Goal: Task Accomplishment & Management: Manage account settings

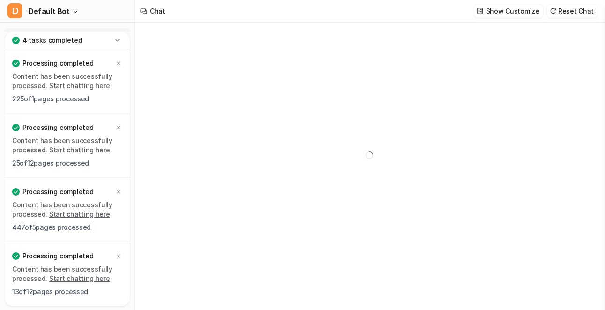
type textarea "**********"
click at [120, 39] on icon at bounding box center [117, 40] width 9 height 9
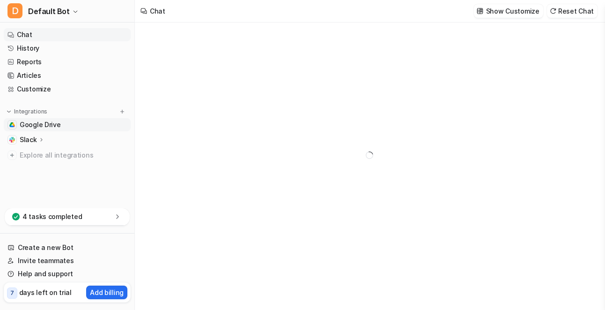
click at [41, 123] on span "Google Drive" at bounding box center [40, 124] width 41 height 9
click at [38, 141] on icon at bounding box center [41, 139] width 7 height 7
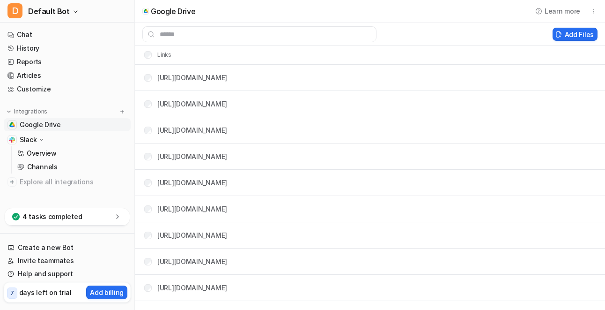
click at [52, 125] on span "Google Drive" at bounding box center [40, 124] width 41 height 9
click at [590, 8] on icon "button" at bounding box center [593, 11] width 7 height 7
click at [510, 31] on span "Delete" at bounding box center [520, 32] width 21 height 10
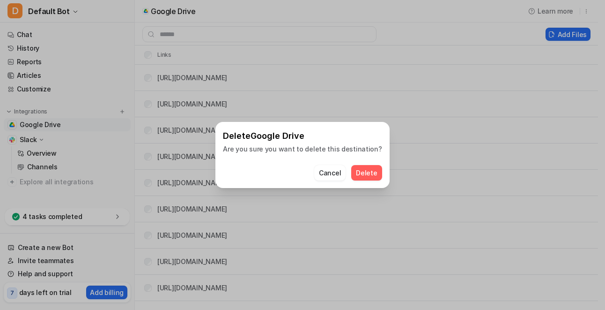
click at [367, 172] on button "Delete" at bounding box center [366, 172] width 30 height 15
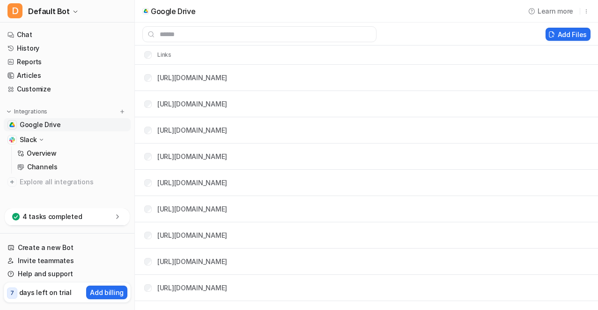
click at [41, 126] on span "Google Drive" at bounding box center [40, 124] width 41 height 9
click at [586, 8] on icon "button" at bounding box center [586, 11] width 7 height 7
click at [516, 30] on span "Delete" at bounding box center [513, 32] width 21 height 10
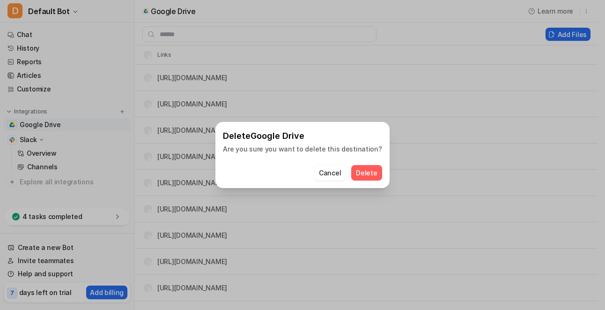
click at [362, 173] on button "Delete" at bounding box center [366, 172] width 30 height 15
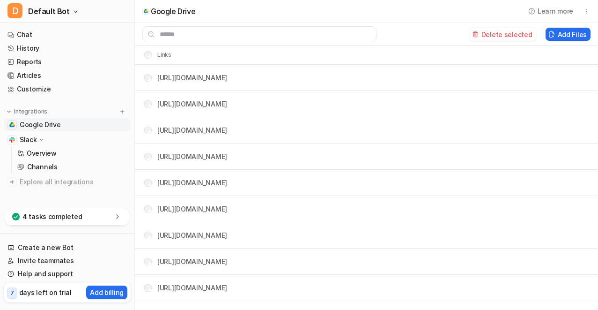
drag, startPoint x: 511, startPoint y: 33, endPoint x: 389, endPoint y: 46, distance: 122.9
click at [511, 33] on button "Delete selected" at bounding box center [502, 34] width 67 height 13
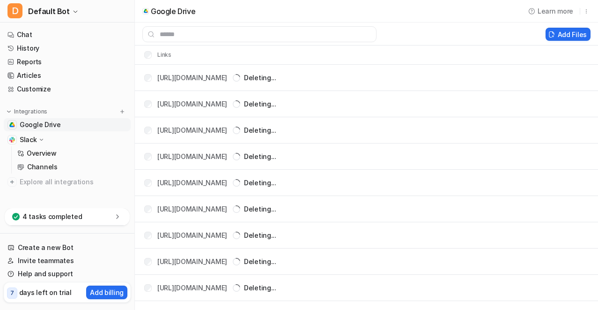
click at [27, 140] on p "Slack" at bounding box center [28, 139] width 17 height 9
click at [32, 124] on span "Google Drive" at bounding box center [40, 124] width 41 height 9
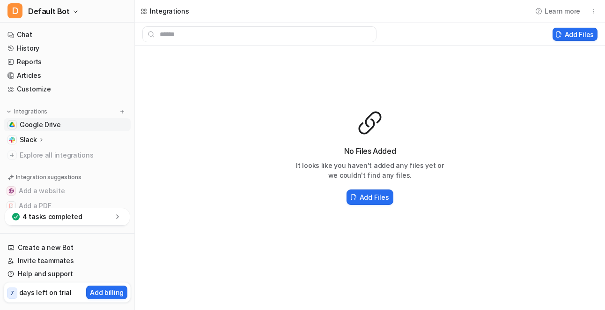
click at [31, 136] on p "Slack" at bounding box center [28, 139] width 17 height 9
click at [27, 138] on p "Slack" at bounding box center [28, 139] width 17 height 9
click at [34, 137] on p "Slack" at bounding box center [28, 139] width 17 height 9
click at [38, 141] on icon at bounding box center [41, 139] width 7 height 7
click at [38, 142] on icon at bounding box center [41, 139] width 7 height 7
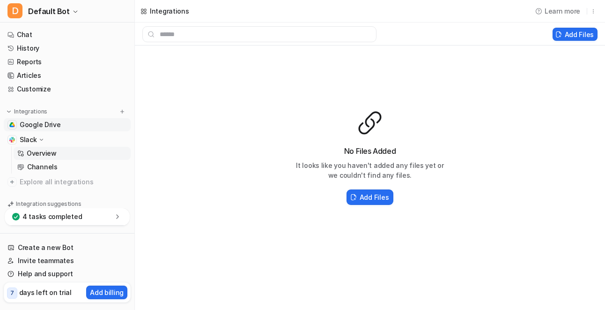
click at [36, 156] on p "Overview" at bounding box center [42, 152] width 30 height 9
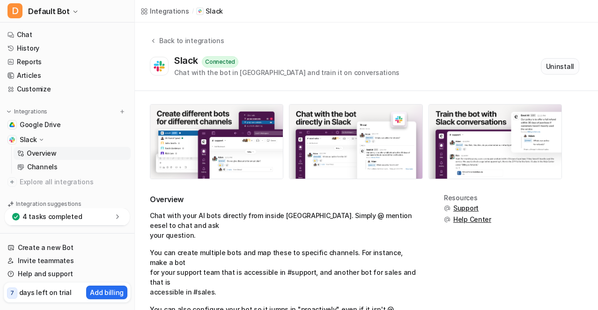
click at [558, 67] on button "Uninstall" at bounding box center [560, 66] width 38 height 16
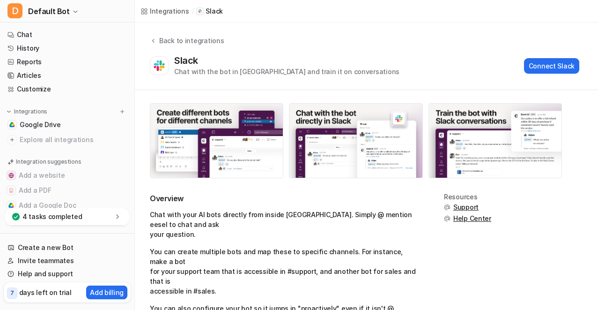
click at [168, 11] on div "Integrations" at bounding box center [169, 11] width 39 height 10
